Goal: Task Accomplishment & Management: Use online tool/utility

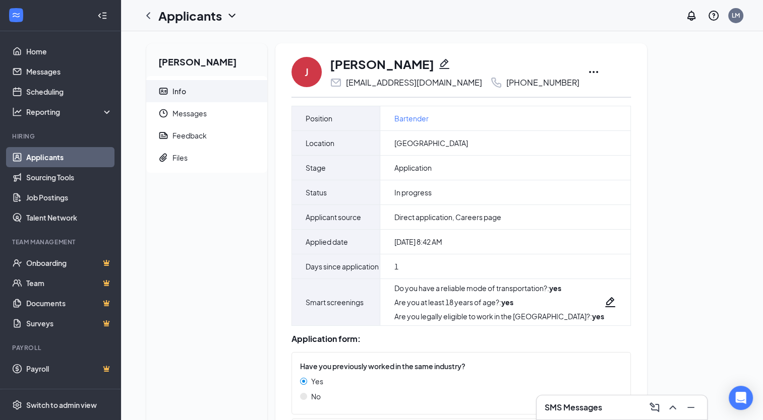
click at [587, 72] on icon "Ellipses" at bounding box center [593, 72] width 12 height 12
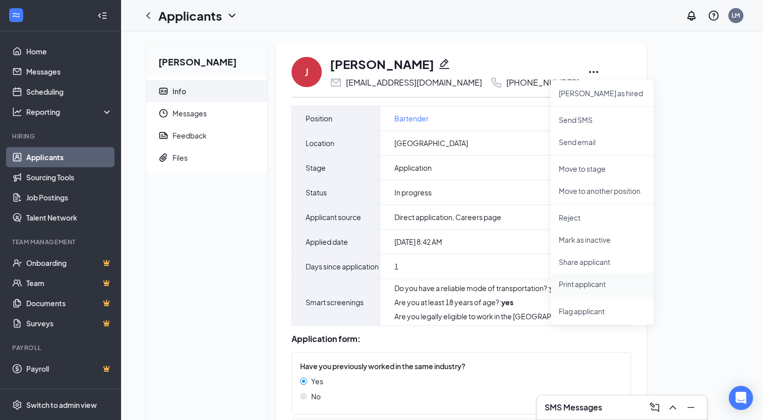
click at [575, 279] on p "Print applicant" at bounding box center [601, 284] width 87 height 10
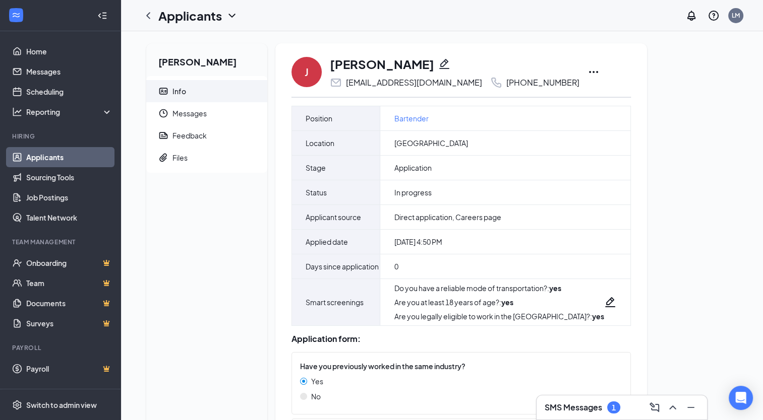
click at [587, 70] on icon "Ellipses" at bounding box center [593, 72] width 12 height 12
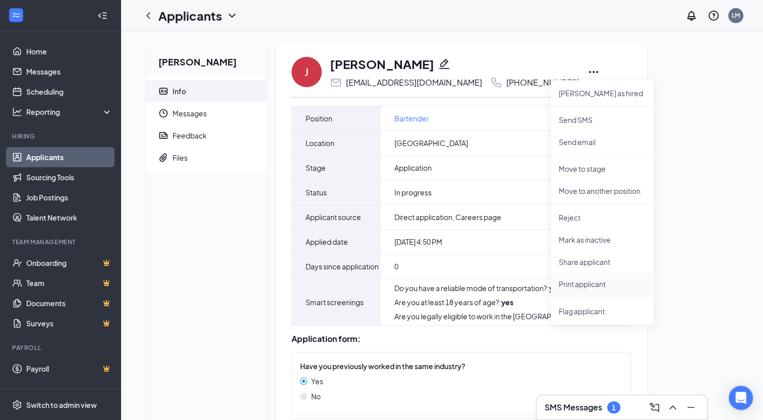
click at [577, 282] on p "Print applicant" at bounding box center [601, 284] width 87 height 10
